Goal: Information Seeking & Learning: Find specific fact

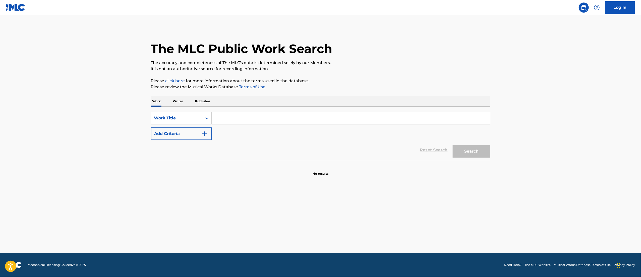
click at [187, 127] on button "Add Criteria" at bounding box center [181, 133] width 61 height 13
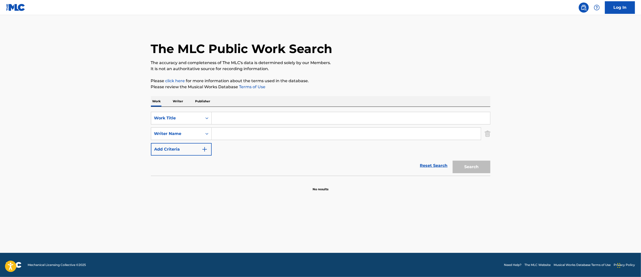
click at [228, 129] on input "Search Form" at bounding box center [346, 133] width 269 height 12
click at [230, 117] on input "Search Form" at bounding box center [351, 118] width 278 height 12
paste input "[PERSON_NAME] CAHUENO"
type input "[PERSON_NAME] CAHUENO"
click at [230, 117] on input "[PERSON_NAME] CAHUENO" at bounding box center [351, 118] width 278 height 12
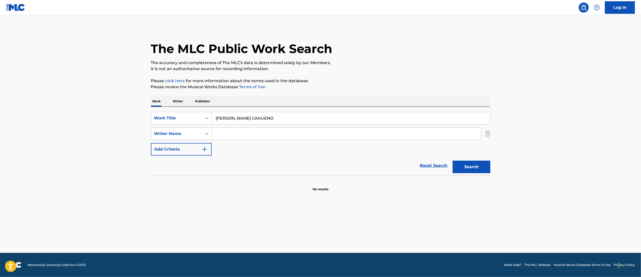
click at [230, 117] on input "[PERSON_NAME] CAHUENO" at bounding box center [351, 118] width 278 height 12
click at [245, 136] on input "Search Form" at bounding box center [346, 133] width 269 height 12
paste input "[PERSON_NAME] CAHUENO"
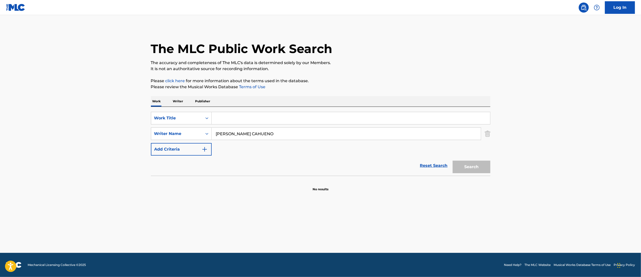
type input "[PERSON_NAME] CAHUENO"
click at [238, 118] on input "Search Form" at bounding box center [351, 118] width 278 height 12
paste input "LA QUE MAS TE QUIERE"
click at [452, 160] on button "Search" at bounding box center [471, 166] width 38 height 13
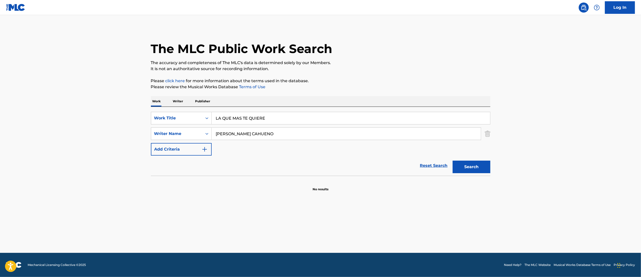
click at [452, 160] on button "Search" at bounding box center [471, 166] width 38 height 13
click at [285, 128] on div "la que mas te quiere" at bounding box center [313, 129] width 203 height 9
click at [280, 121] on input "la que mas te quiere" at bounding box center [351, 118] width 278 height 12
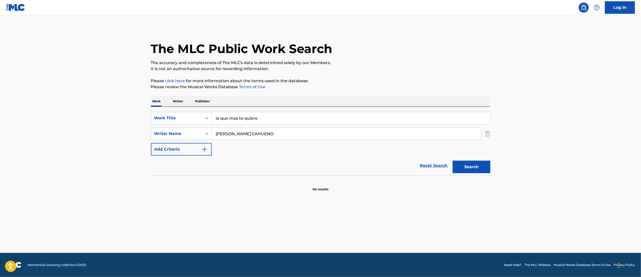
click at [280, 121] on input "la que mas te quiere" at bounding box center [351, 118] width 278 height 12
paste input "MACHISTA Y NECIO"
type input "MACHISTA Y NECIO"
click at [452, 160] on button "Search" at bounding box center [471, 166] width 38 height 13
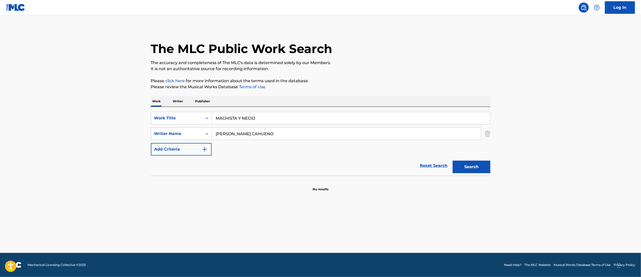
click at [465, 161] on button "Search" at bounding box center [471, 166] width 38 height 13
click at [465, 161] on div "Search" at bounding box center [470, 165] width 40 height 20
click at [465, 161] on button "Search" at bounding box center [471, 166] width 38 height 13
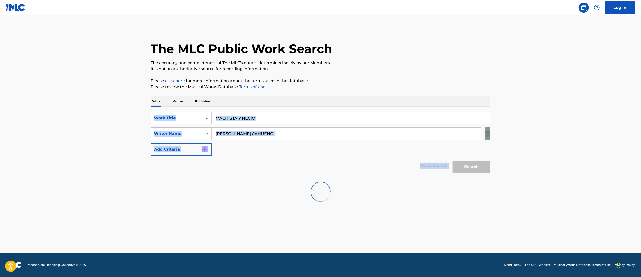
click at [465, 161] on div "Search" at bounding box center [470, 165] width 40 height 20
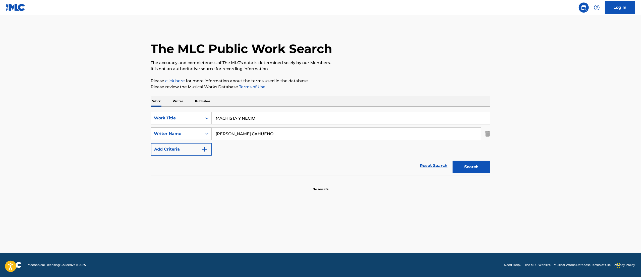
click at [184, 129] on div "Writer Name" at bounding box center [176, 134] width 51 height 10
click at [178, 148] on div "Writer IPI" at bounding box center [181, 146] width 60 height 13
click at [218, 128] on input "Search Form" at bounding box center [346, 133] width 269 height 12
paste input "274750058"
type input "274750058"
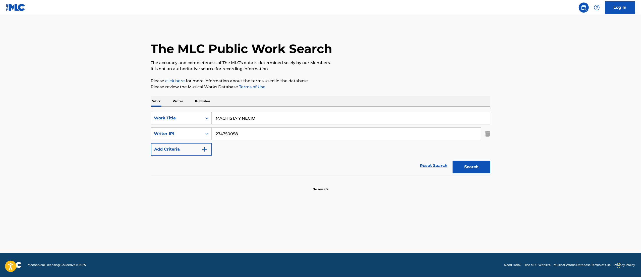
click at [474, 173] on div "Search" at bounding box center [470, 165] width 40 height 20
click at [470, 169] on button "Search" at bounding box center [471, 166] width 38 height 13
click at [470, 169] on div "Search" at bounding box center [470, 165] width 40 height 20
click at [470, 169] on button "Search" at bounding box center [471, 166] width 38 height 13
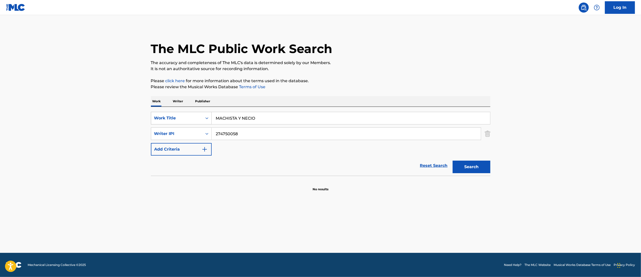
drag, startPoint x: 272, startPoint y: 120, endPoint x: 197, endPoint y: 123, distance: 75.1
click at [197, 123] on div "SearchWithCriteria141ef08e-e197-4d02-94f6-b4b601f192a7 Work Title MACHISTA Y NE…" at bounding box center [320, 118] width 339 height 13
paste input "YO SOY EL ZUMBA QUE [PERSON_NAME]"
type input "YO SOY EL ZUMBA QUE [PERSON_NAME]"
click at [174, 127] on div "SearchWithCriteria141ef08e-e197-4d02-94f6-b4b601f192a7 Work Title YO SOY EL ZUM…" at bounding box center [320, 134] width 339 height 44
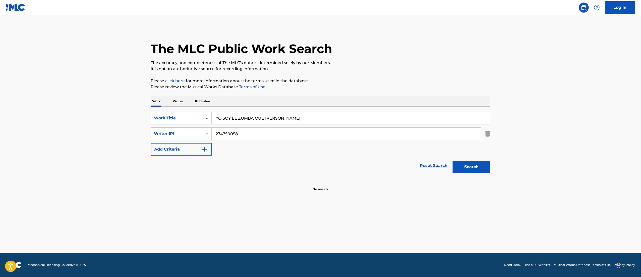
click at [495, 168] on div "The MLC Public Work Search The accuracy and completeness of The MLC's data is d…" at bounding box center [320, 110] width 351 height 164
click at [494, 168] on div "The MLC Public Work Search The accuracy and completeness of The MLC's data is d…" at bounding box center [320, 110] width 351 height 164
click at [477, 168] on button "Search" at bounding box center [471, 166] width 38 height 13
click at [216, 135] on input "274750058" at bounding box center [346, 133] width 269 height 12
type input "00274750058"
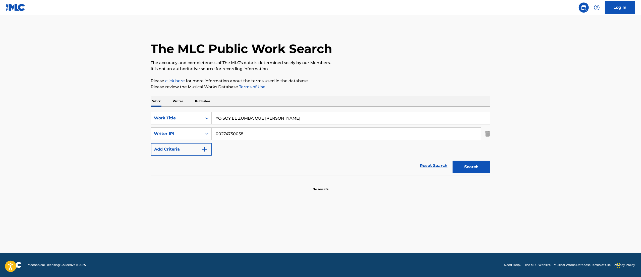
click at [279, 141] on div "SearchWithCriteria141ef08e-e197-4d02-94f6-b4b601f192a7 Work Title YO SOY EL ZUM…" at bounding box center [320, 134] width 339 height 44
click at [288, 130] on input "00274750058" at bounding box center [346, 133] width 269 height 12
click at [490, 167] on button "Search" at bounding box center [471, 166] width 38 height 13
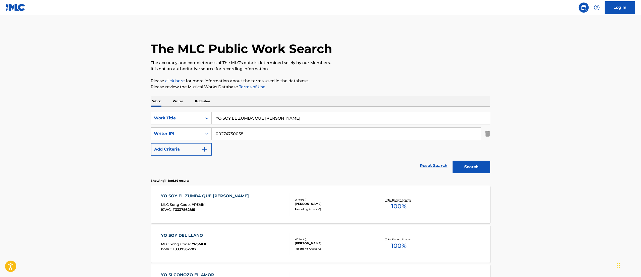
click at [247, 196] on div "YO SOY EL ZUMBA QUE ZUMBA MLC Song Code : YP3MKI ISWC : T3337562815" at bounding box center [225, 204] width 129 height 23
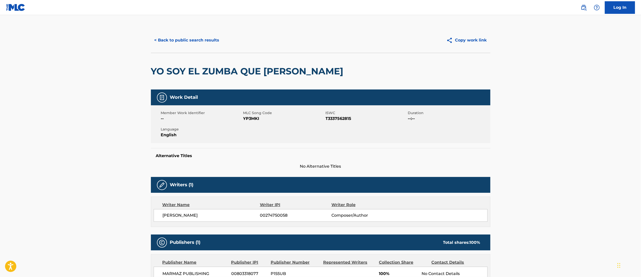
click at [247, 196] on div "Writer Name Writer IPI Writer Role [PERSON_NAME] 00274750058 Composer/Author" at bounding box center [320, 211] width 339 height 30
click at [353, 117] on span "T3337562815" at bounding box center [365, 118] width 81 height 6
click at [104, 145] on main "< Back to public search results Copy work link YO SOY EL ZUMBA QUE ZUMBA Work D…" at bounding box center [320, 173] width 641 height 317
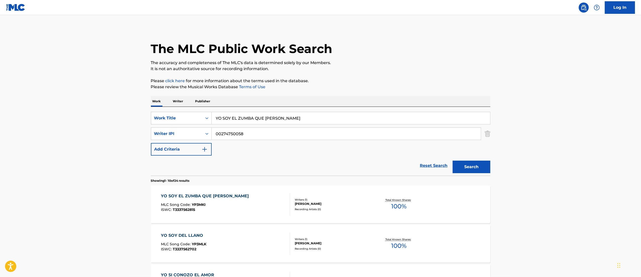
drag, startPoint x: 312, startPoint y: 116, endPoint x: 122, endPoint y: 114, distance: 189.7
paste input "LA QUE MAS TE QUIERE"
click at [452, 160] on button "Search" at bounding box center [471, 166] width 38 height 13
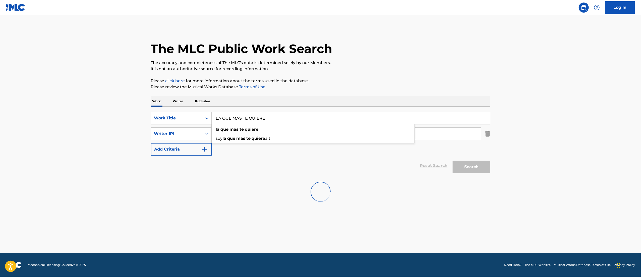
click at [550, 121] on main "The MLC Public Work Search The accuracy and completeness of The MLC's data is d…" at bounding box center [320, 133] width 641 height 237
click at [320, 179] on div at bounding box center [320, 191] width 339 height 32
click at [309, 208] on main "The MLC Public Work Search The accuracy and completeness of The MLC's data is d…" at bounding box center [320, 133] width 641 height 237
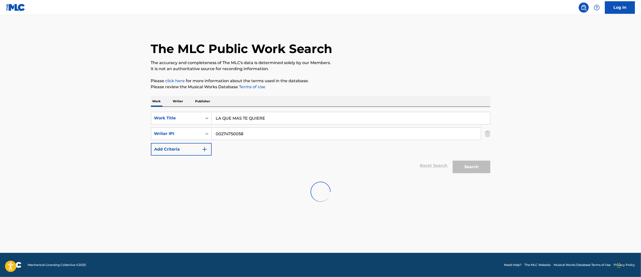
click at [322, 193] on img at bounding box center [320, 191] width 26 height 26
click at [322, 193] on img at bounding box center [320, 191] width 27 height 27
click at [322, 193] on img at bounding box center [320, 191] width 28 height 28
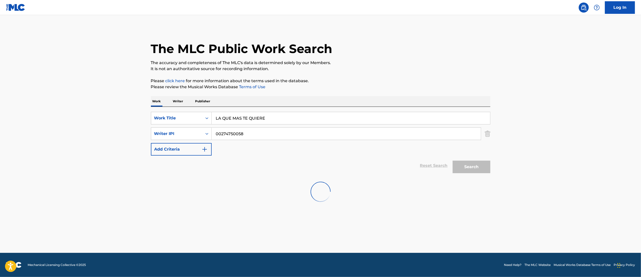
click at [322, 185] on img at bounding box center [320, 191] width 28 height 28
drag, startPoint x: 269, startPoint y: 119, endPoint x: 147, endPoint y: 127, distance: 122.2
click at [147, 127] on div "The MLC Public Work Search The accuracy and completeness of The MLC's data is d…" at bounding box center [320, 110] width 351 height 164
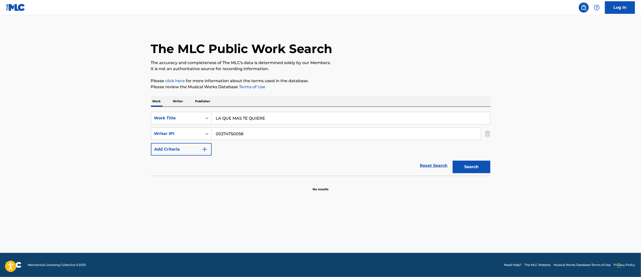
paste input "YOPAL DESDE MI VENTANA"
type input "YOPAL DESDE MI VENTANA"
click at [482, 168] on button "Search" at bounding box center [471, 166] width 38 height 13
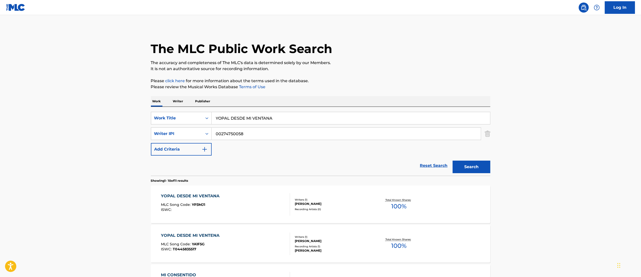
click at [371, 203] on div "Total Known Shares: 100 %" at bounding box center [398, 203] width 56 height 15
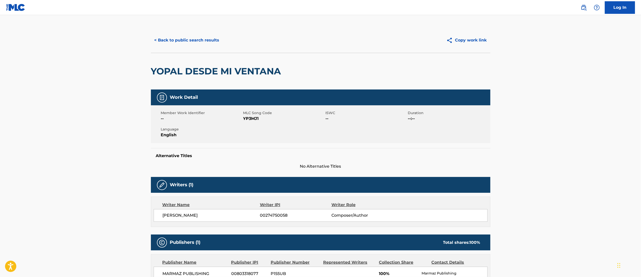
click at [190, 43] on button "< Back to public search results" at bounding box center [187, 40] width 72 height 13
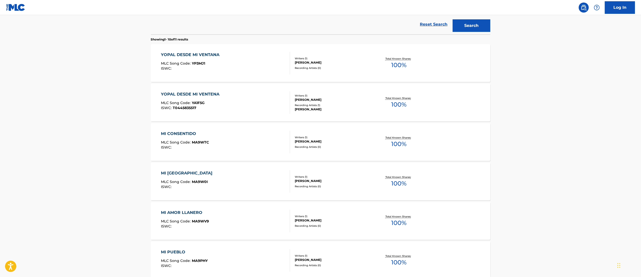
scroll to position [149, 0]
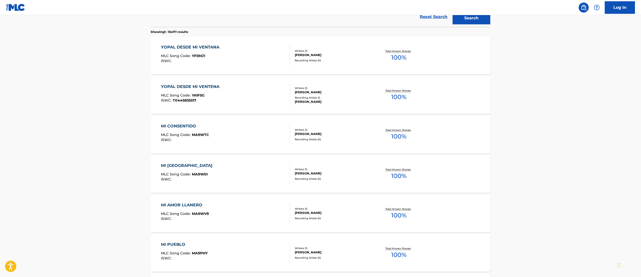
click at [218, 92] on div "YOPAL DESDE MI VENTENA MLC Song Code : YA1F5G ISWC : T0445835517" at bounding box center [191, 95] width 61 height 23
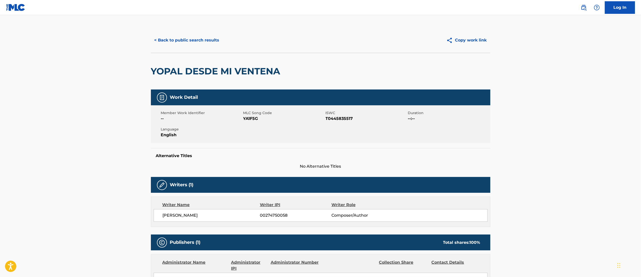
click at [194, 46] on button "< Back to public search results" at bounding box center [187, 40] width 72 height 13
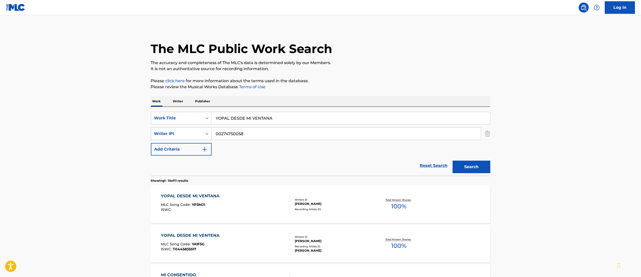
click at [255, 120] on input "YOPAL DESDE MI VENTANA" at bounding box center [351, 118] width 278 height 12
paste input "LO QUE MÁS TE QUIERE"
type input "LO QUE MÁS TE QUIERE"
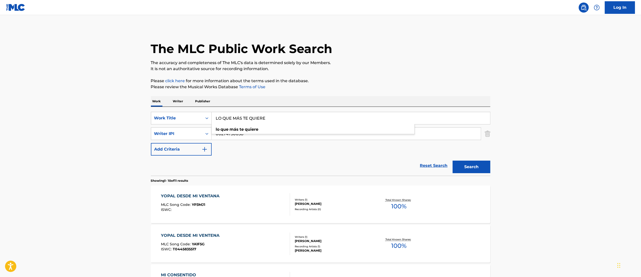
click at [452, 160] on button "Search" at bounding box center [471, 166] width 38 height 13
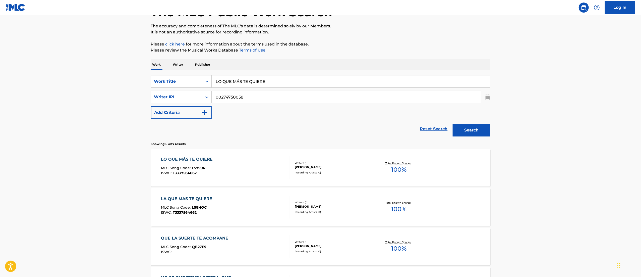
scroll to position [37, 0]
click at [262, 200] on div "LA QUE MAS TE QUIERE MLC Song Code : LS8HOC ISWC : T3337564662" at bounding box center [225, 206] width 129 height 23
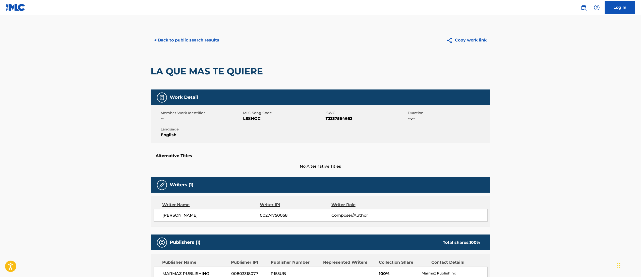
click at [192, 45] on button "< Back to public search results" at bounding box center [187, 40] width 72 height 13
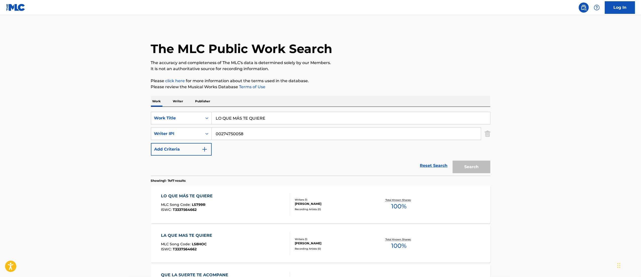
scroll to position [37, 0]
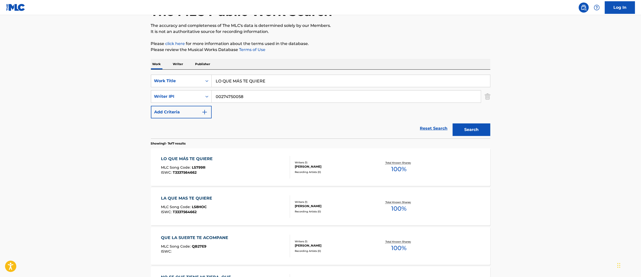
click at [214, 161] on div "LO QUE MÁS TE QUIERE MLC Song Code : LS799R ISWC : T3337564662" at bounding box center [225, 167] width 129 height 23
